Goal: Information Seeking & Learning: Learn about a topic

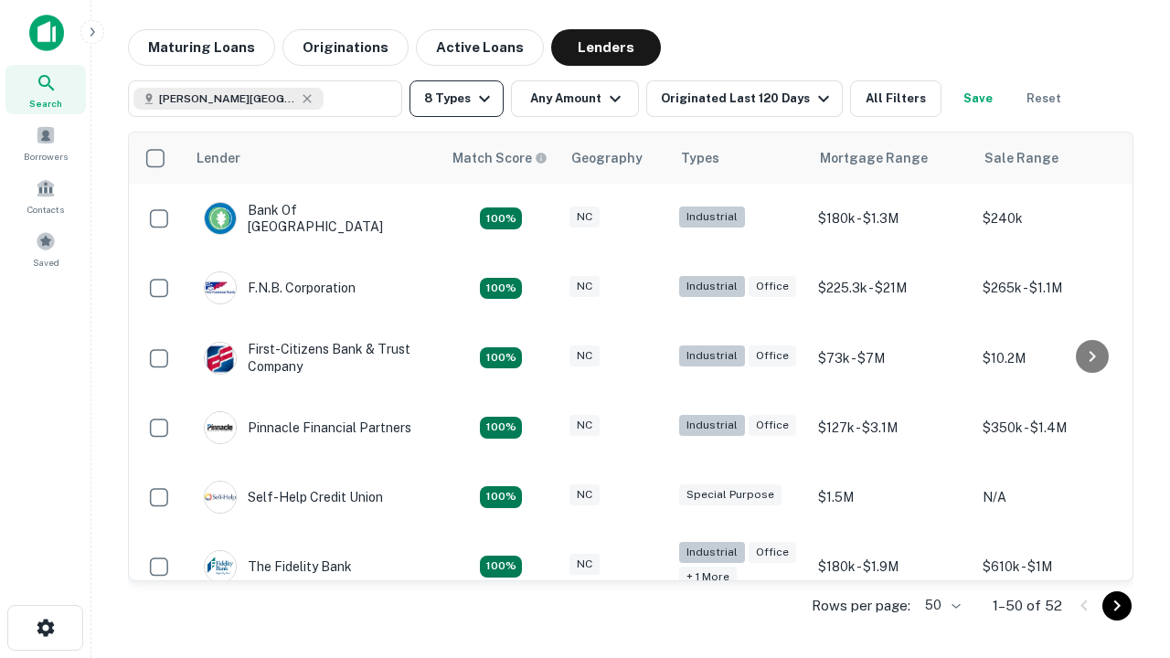
click at [456, 99] on button "8 Types" at bounding box center [456, 98] width 94 height 37
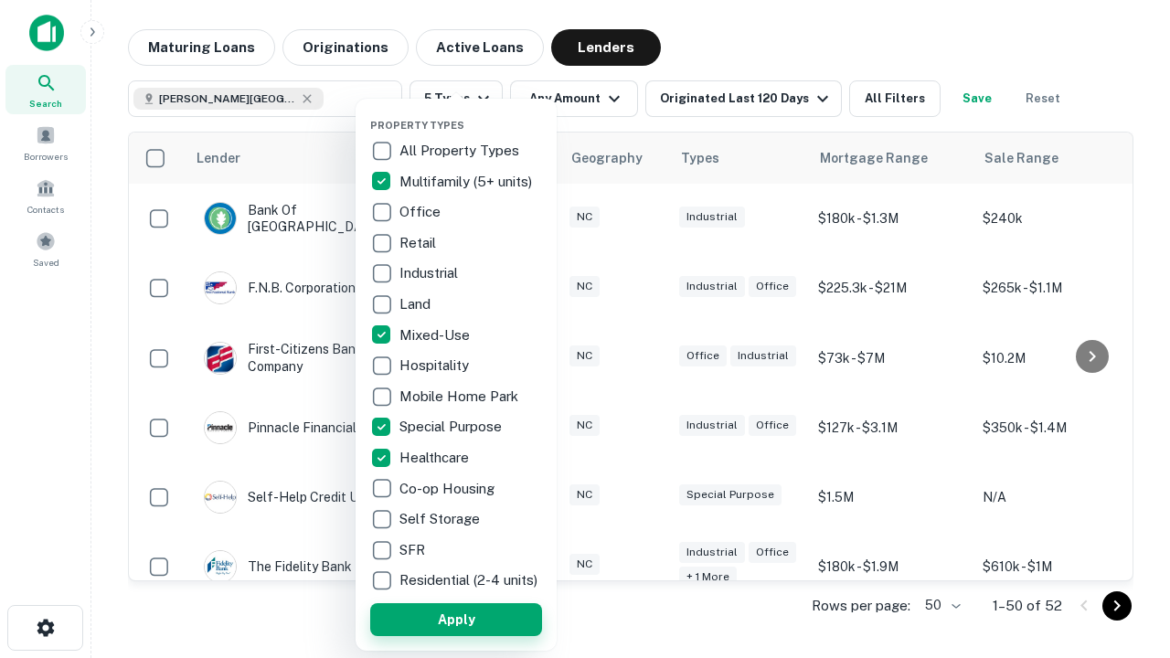
click at [456, 619] on button "Apply" at bounding box center [456, 619] width 172 height 33
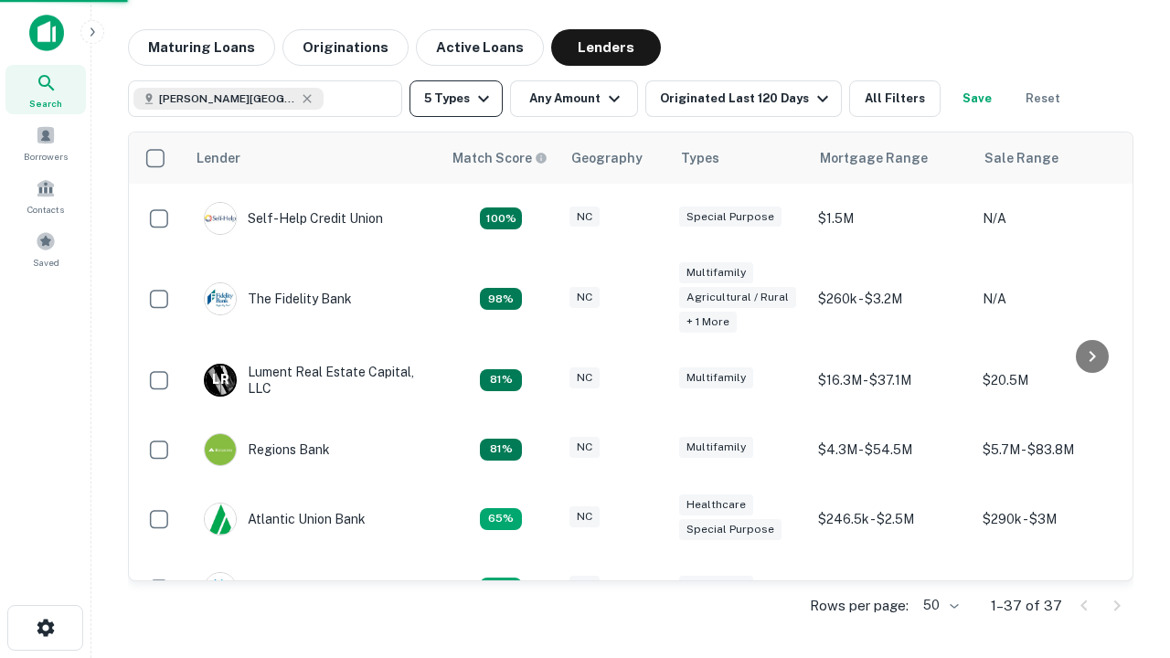
click at [456, 99] on button "5 Types" at bounding box center [455, 98] width 93 height 37
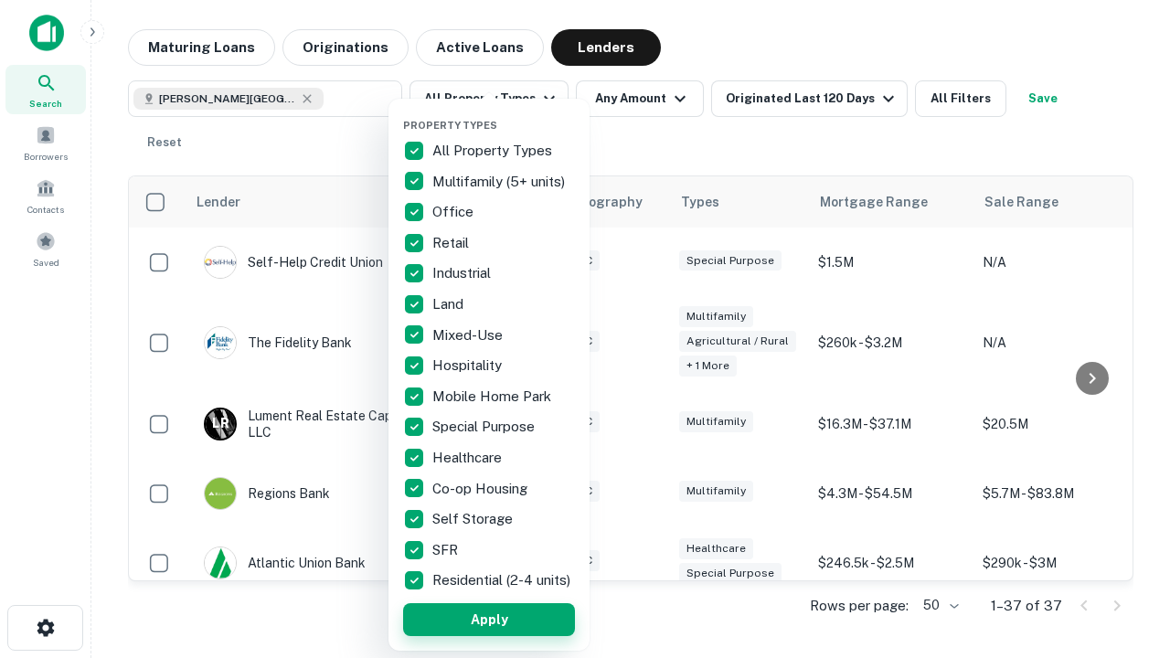
click at [489, 619] on button "Apply" at bounding box center [489, 619] width 172 height 33
